Goal: Task Accomplishment & Management: Use online tool/utility

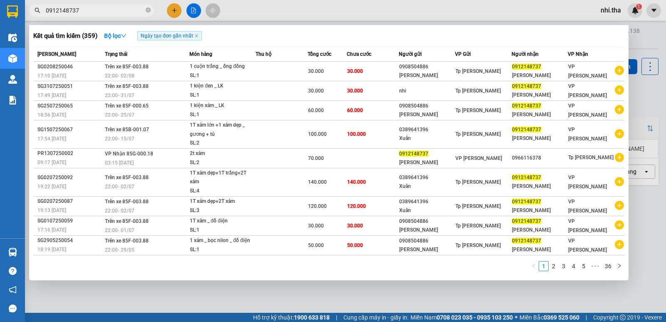
click at [108, 11] on input "0912148737" at bounding box center [95, 10] width 98 height 9
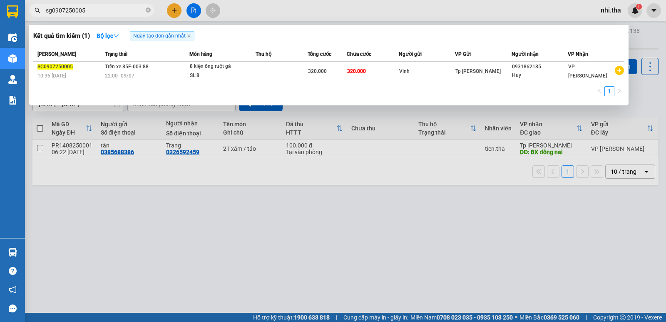
type input "sg0907250005"
click at [106, 13] on input "sg0907250005" at bounding box center [95, 10] width 98 height 9
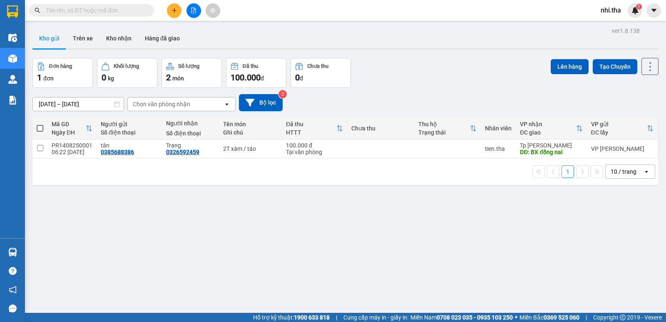
click at [121, 7] on input "text" at bounding box center [95, 10] width 98 height 9
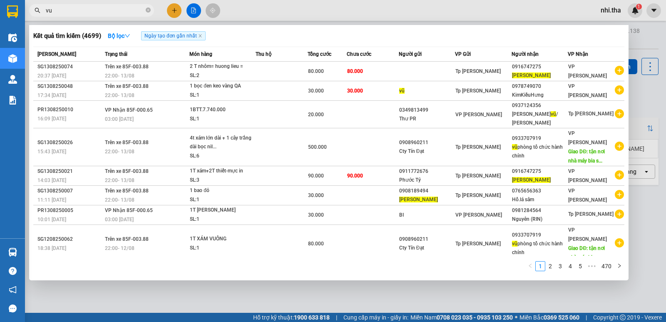
click at [80, 11] on input "vu" at bounding box center [95, 10] width 98 height 9
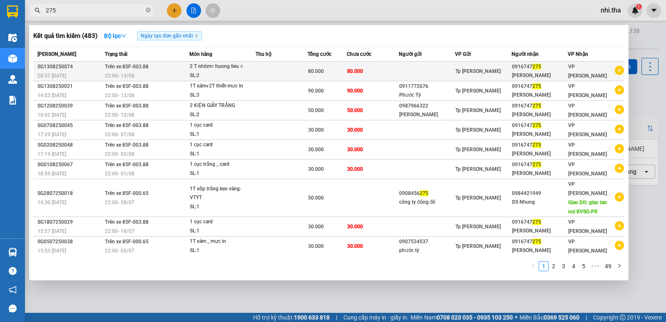
type input "275"
click at [375, 71] on td "80.000" at bounding box center [373, 72] width 52 height 20
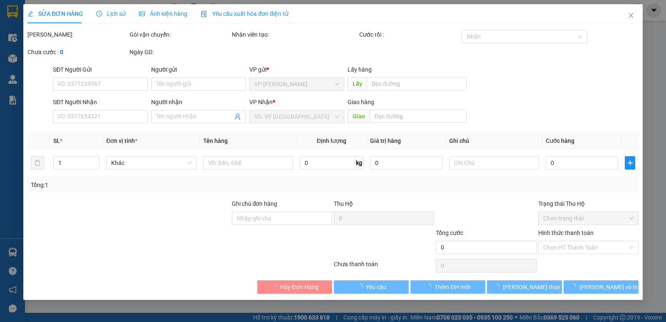
type input "0916747275"
type input "[PERSON_NAME]"
type input "80.000"
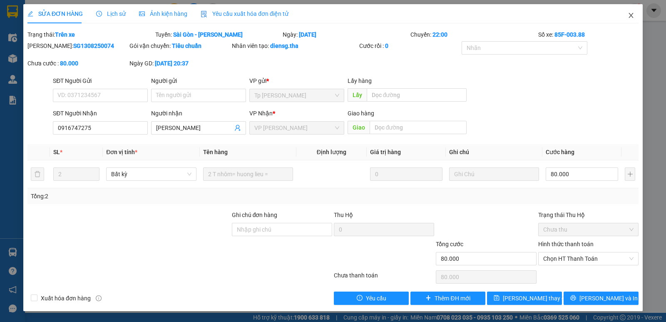
click at [630, 18] on icon "close" at bounding box center [631, 15] width 7 height 7
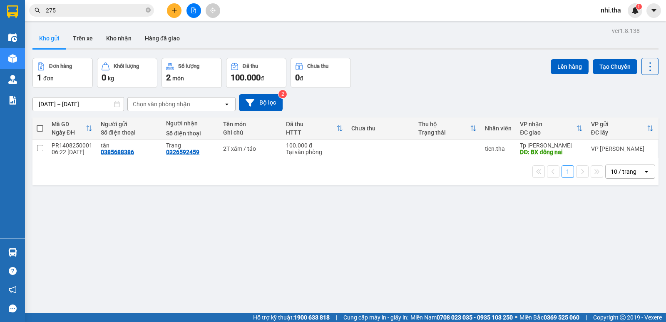
click at [119, 6] on input "275" at bounding box center [95, 10] width 98 height 9
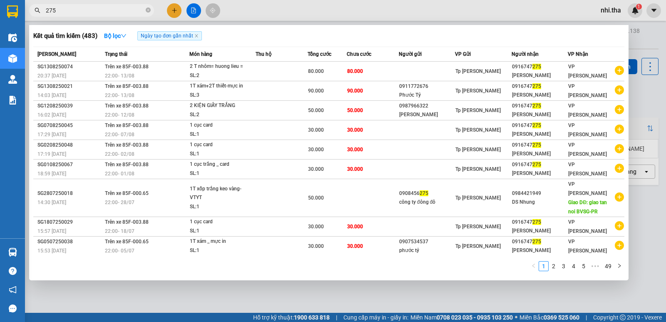
click at [116, 12] on input "275" at bounding box center [95, 10] width 98 height 9
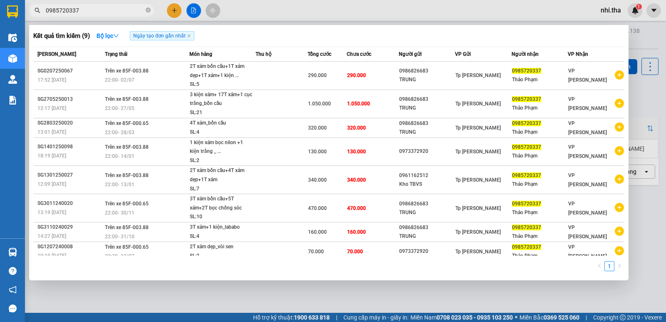
type input "0985720337"
